Goal: Check status: Check status

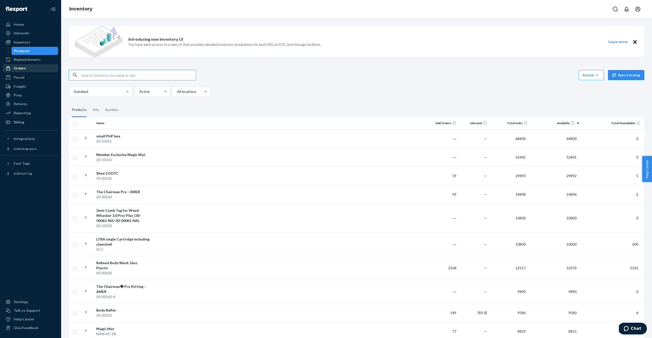
click at [24, 65] on div "Orders" at bounding box center [31, 68] width 54 height 7
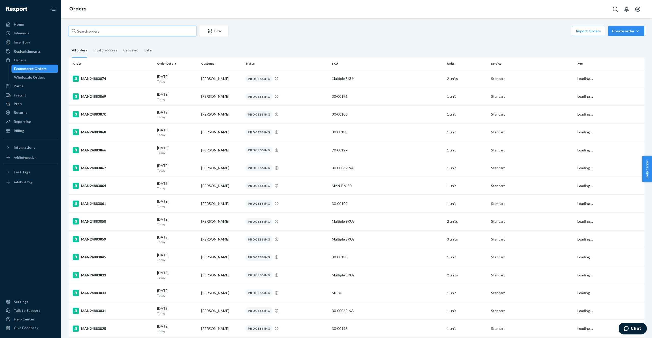
click at [104, 29] on input "text" at bounding box center [132, 31] width 127 height 10
paste input "MAN24797009"
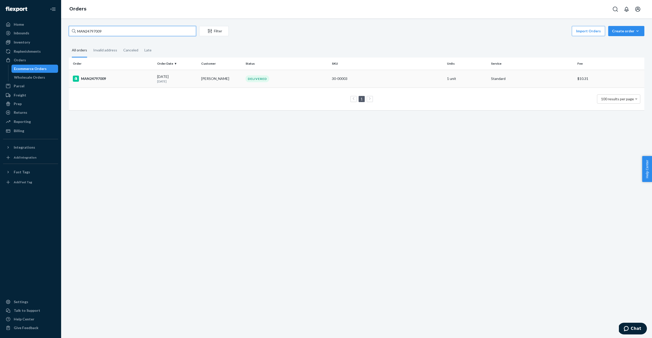
type input "MAN24797009"
click at [100, 74] on td "MAN24797009" at bounding box center [112, 79] width 86 height 18
